Goal: Transaction & Acquisition: Purchase product/service

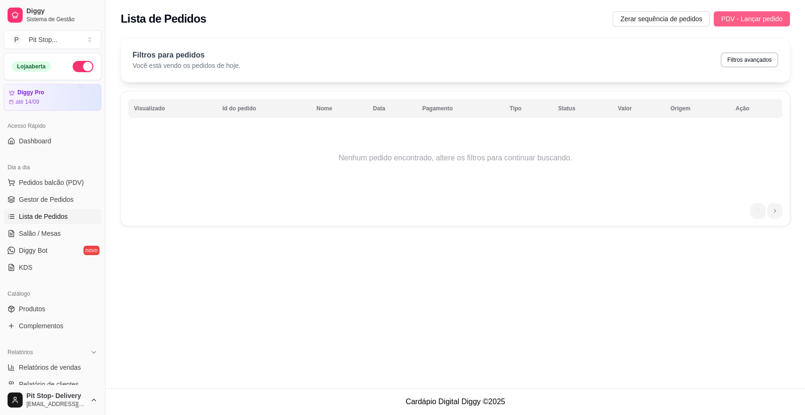
click at [744, 19] on span "PDV - Lançar pedido" at bounding box center [751, 19] width 61 height 10
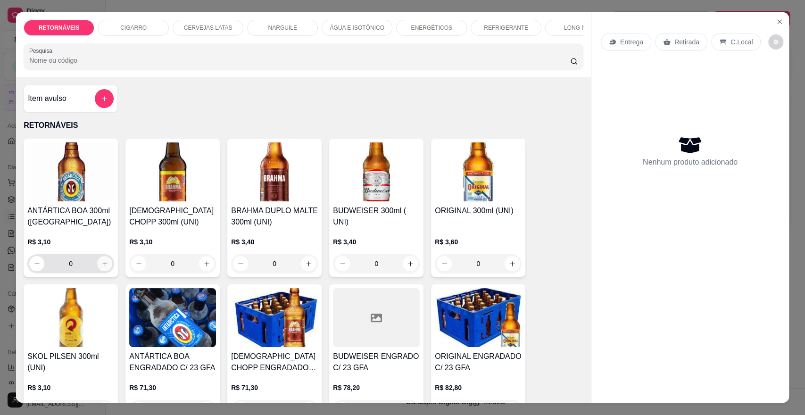
click at [88, 272] on input "0" at bounding box center [70, 263] width 53 height 19
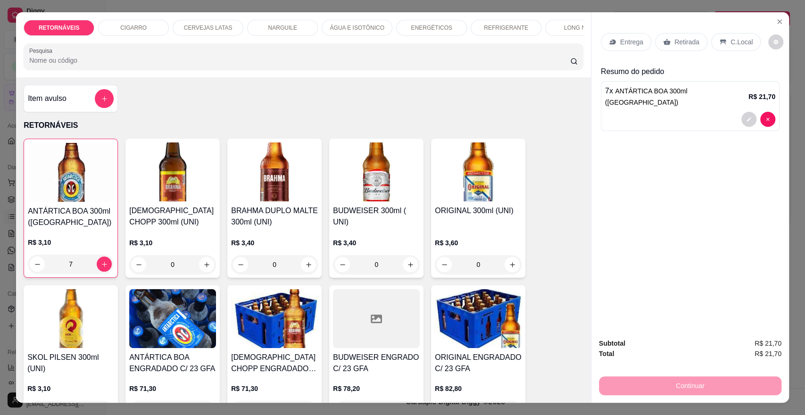
scroll to position [105, 0]
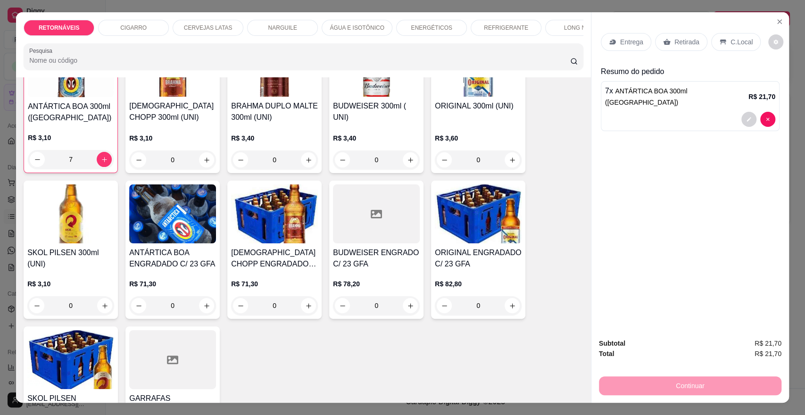
type input "7"
click at [79, 314] on input "0" at bounding box center [70, 305] width 53 height 19
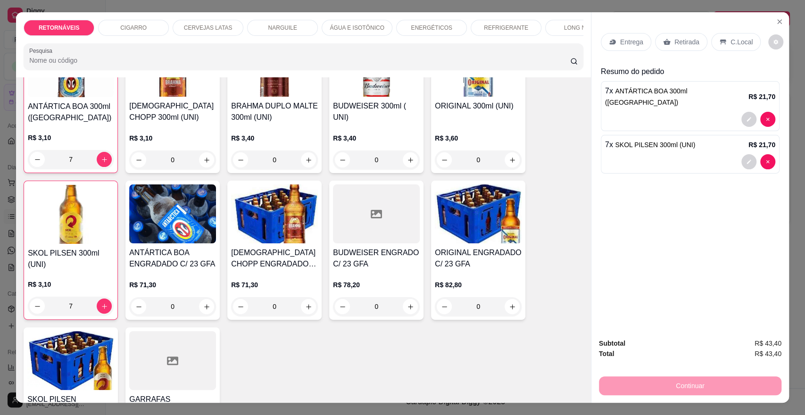
type input "7"
click at [632, 43] on p "Entrega" at bounding box center [631, 41] width 23 height 9
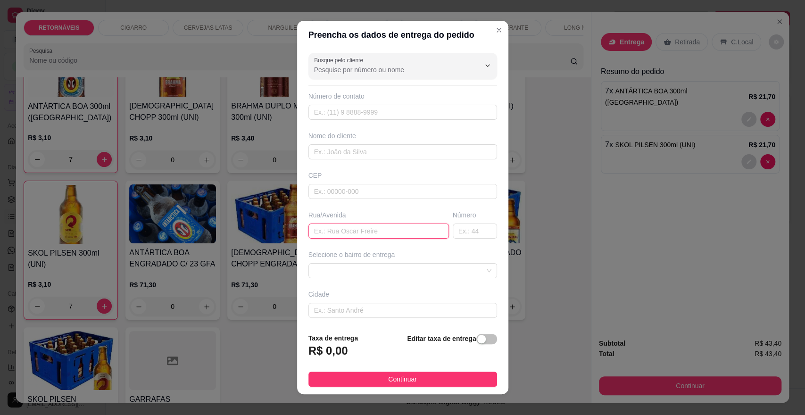
click at [371, 230] on input "text" at bounding box center [378, 230] width 141 height 15
click at [425, 275] on span at bounding box center [402, 271] width 177 height 14
type input "[PERSON_NAME]"
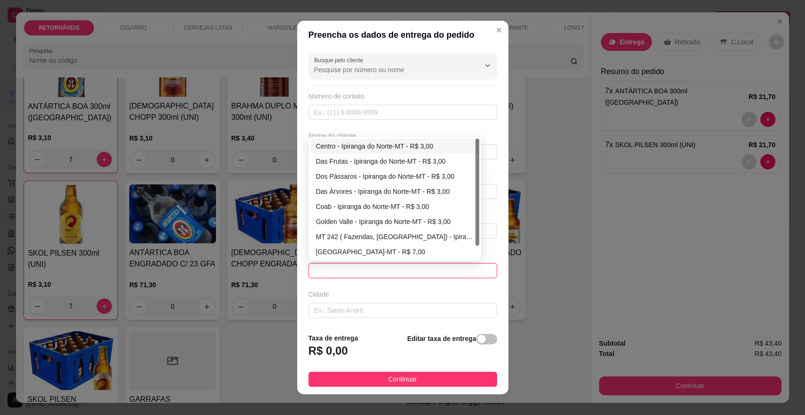
click at [369, 145] on div "Centro - Ipiranga do Norte-MT - R$ 3,00" at bounding box center [394, 146] width 157 height 10
type input "Ipiranga do Norte-MT"
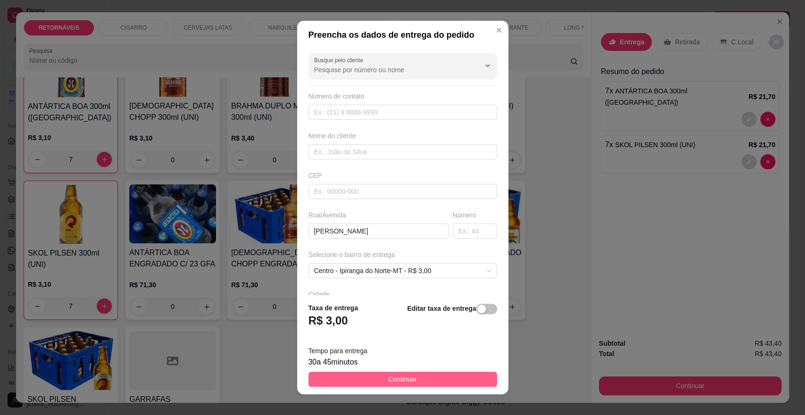
click at [452, 381] on button "Continuar" at bounding box center [402, 379] width 189 height 15
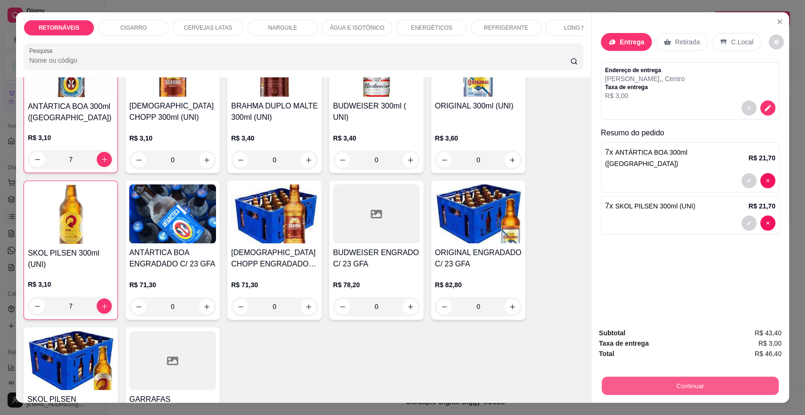
click at [660, 382] on button "Continuar" at bounding box center [690, 385] width 177 height 18
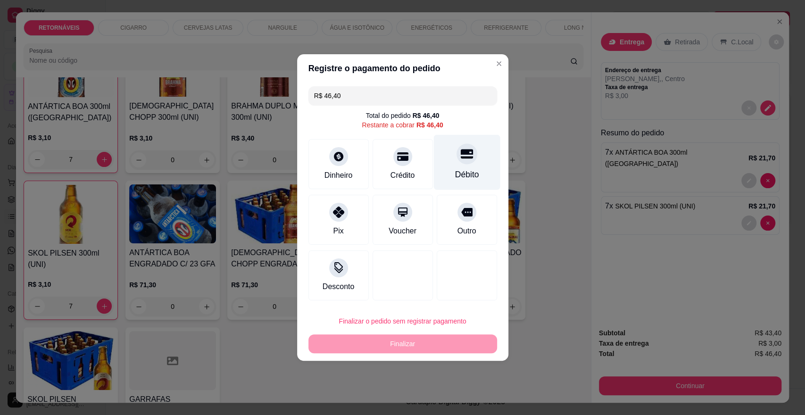
click at [456, 174] on div "Débito" at bounding box center [467, 174] width 24 height 12
type input "R$ 0,00"
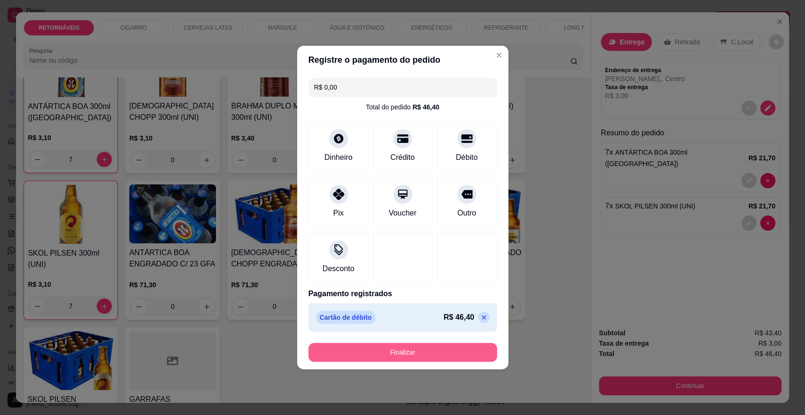
click at [455, 360] on button "Finalizar" at bounding box center [402, 352] width 189 height 19
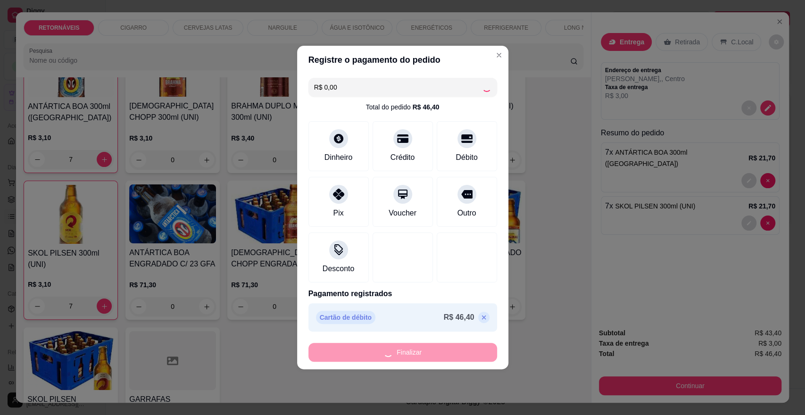
type input "0"
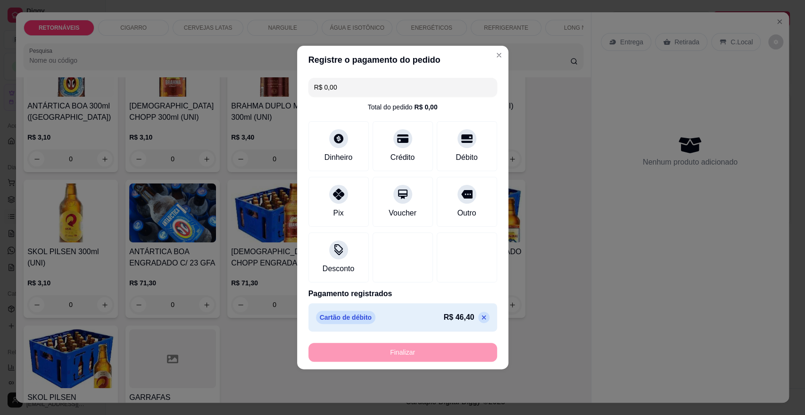
type input "-R$ 46,40"
